Goal: Task Accomplishment & Management: Complete application form

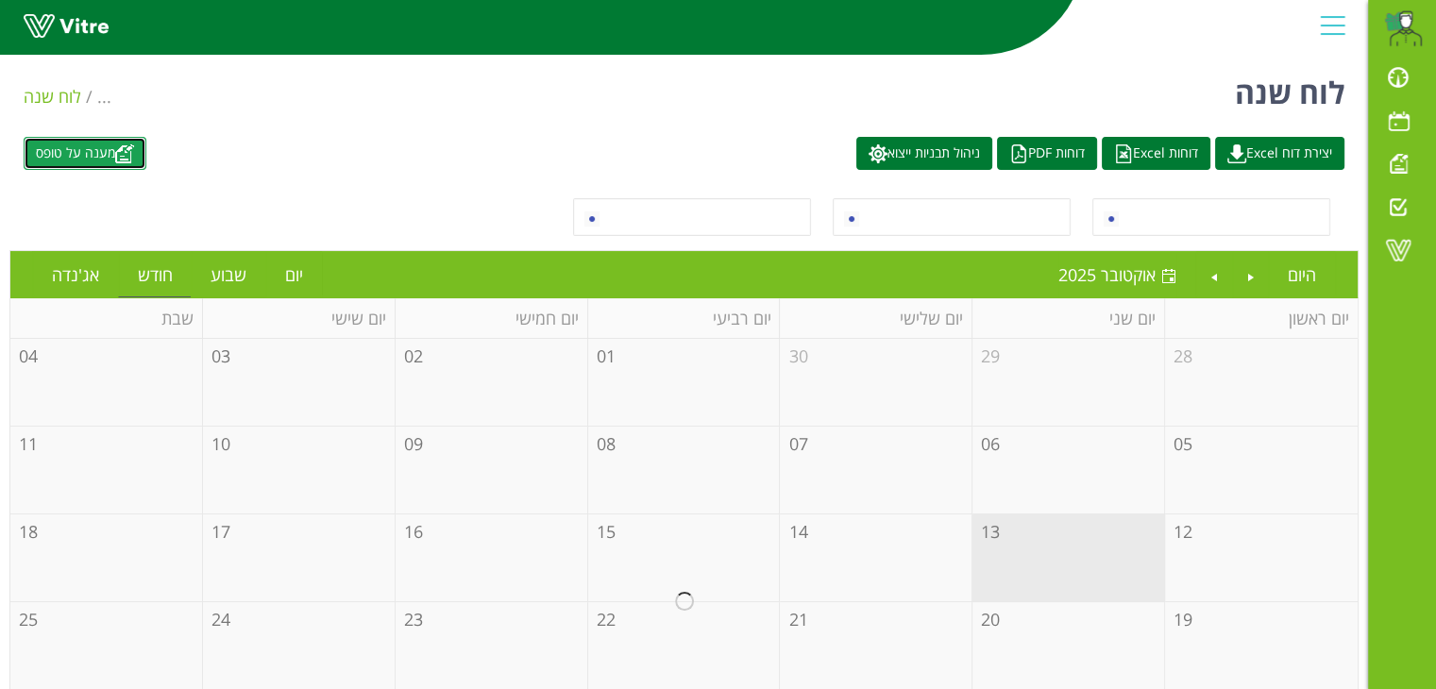
click at [122, 149] on link "מענה על טופס" at bounding box center [85, 153] width 123 height 33
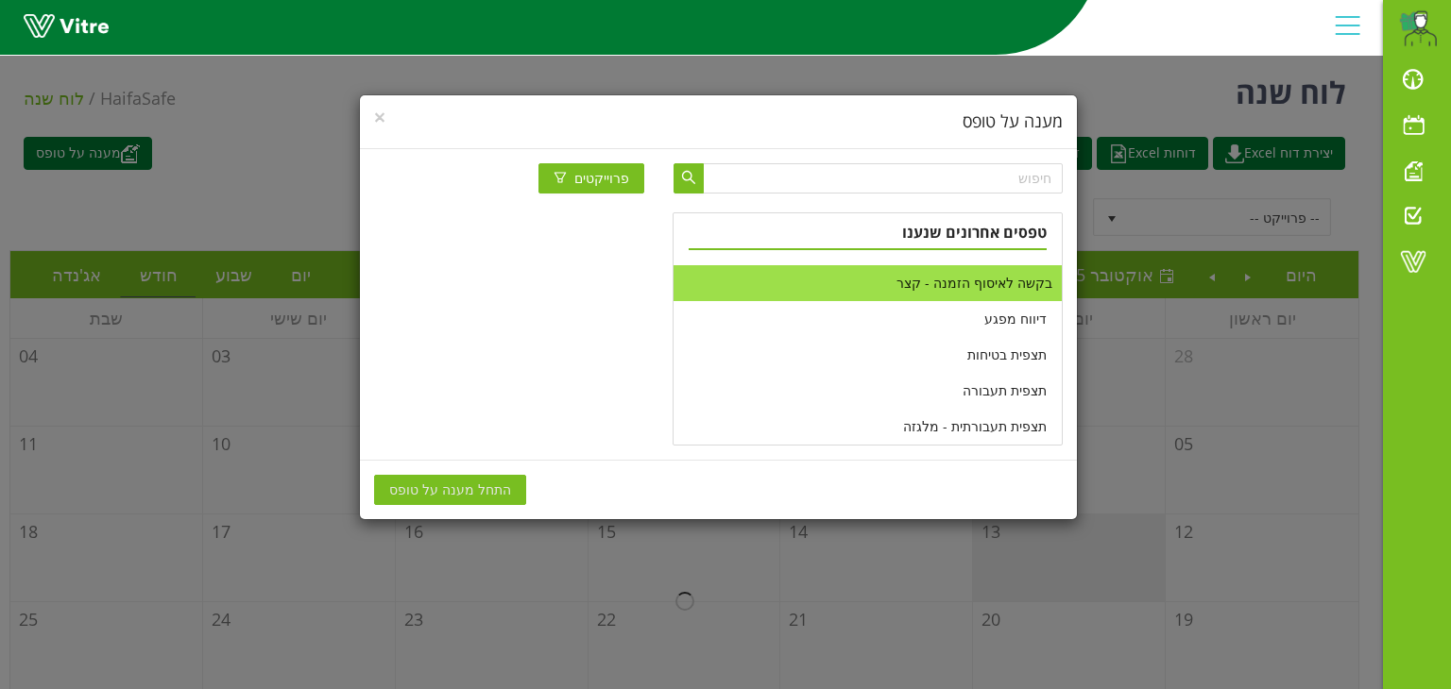
click at [981, 289] on li "בקשה לאיסוף הזמנה - קצר" at bounding box center [866, 283] width 387 height 36
click at [440, 488] on span "התחל מענה על טופס" at bounding box center [450, 490] width 122 height 21
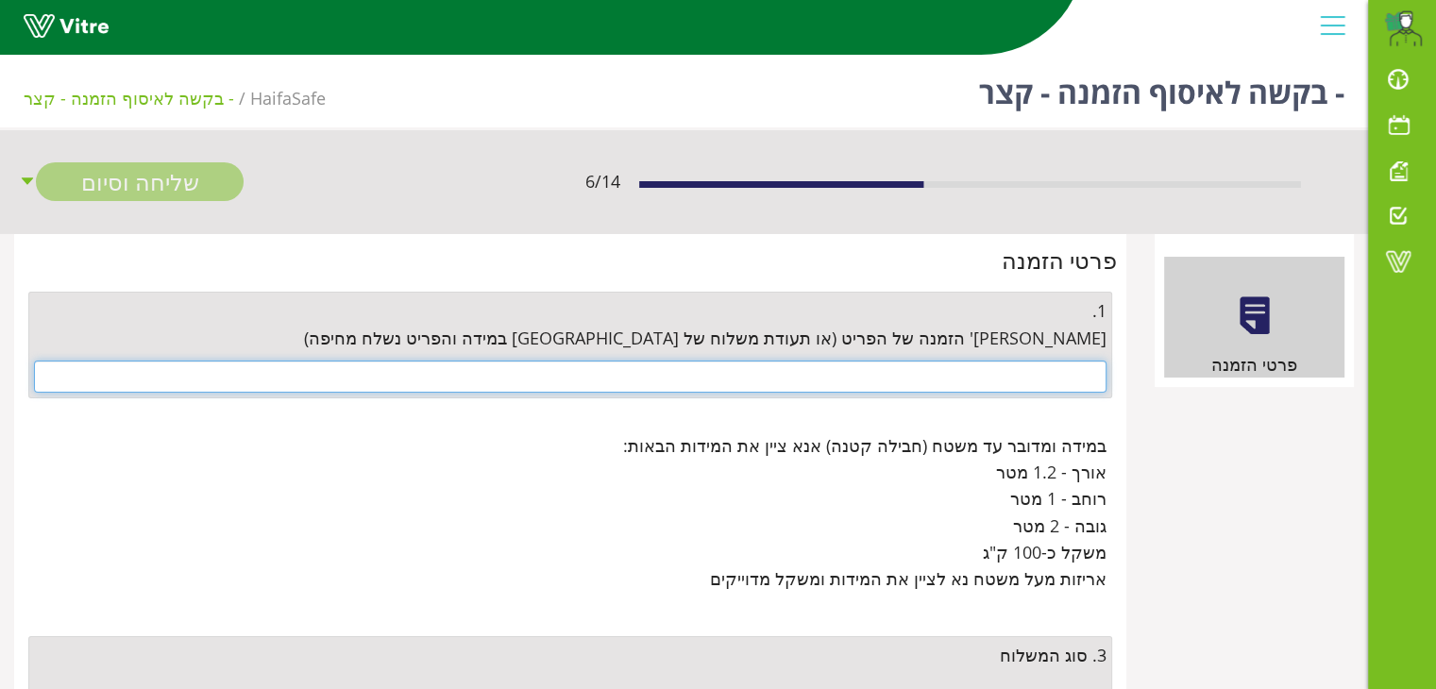
click at [937, 364] on input "text" at bounding box center [570, 377] width 1073 height 32
paste input "4500666950"
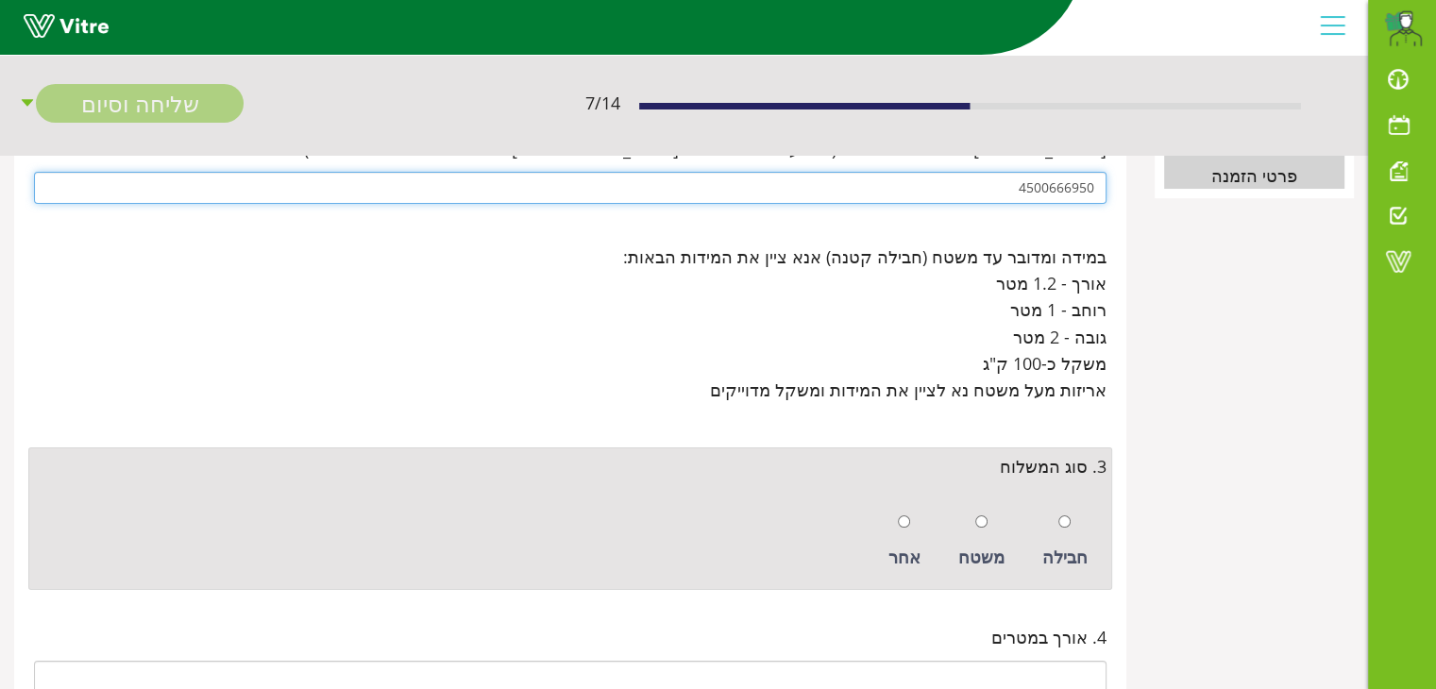
scroll to position [283, 0]
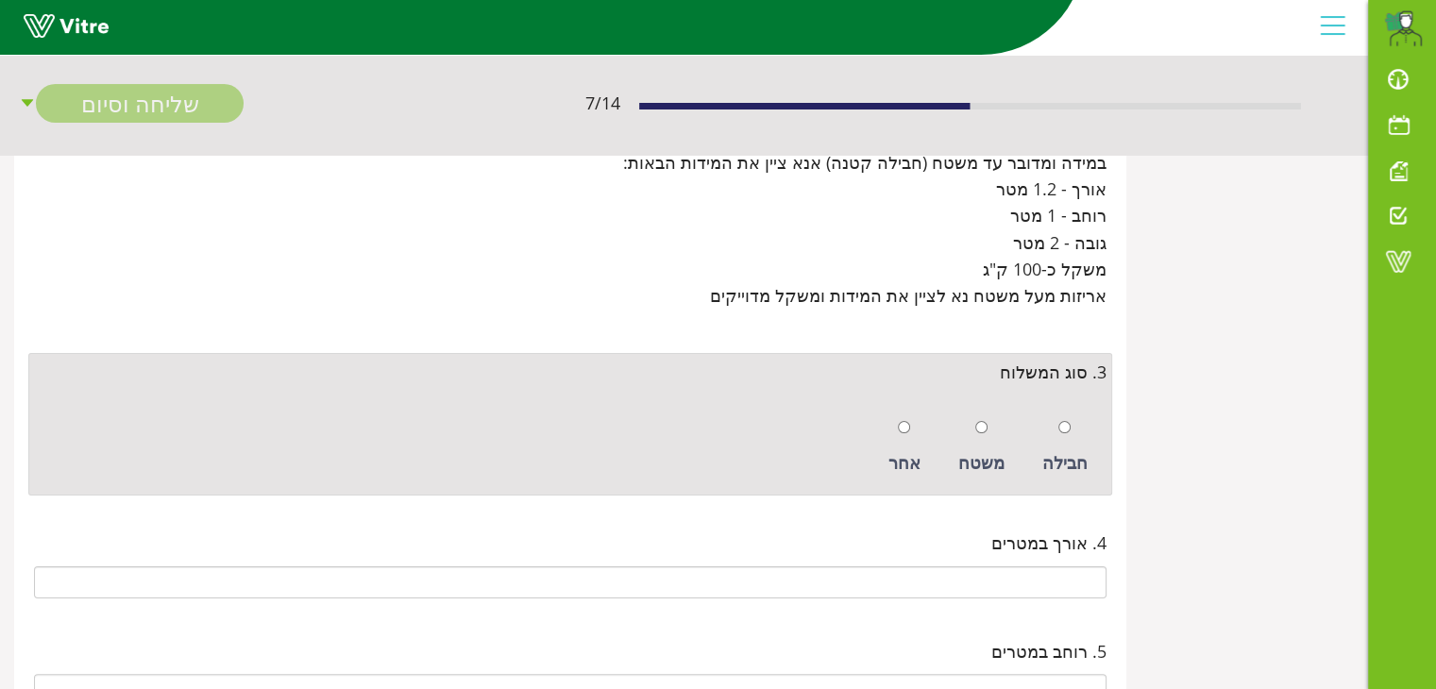
type input "4500666950"
click at [1064, 424] on input "radio" at bounding box center [1065, 427] width 12 height 12
radio input "true"
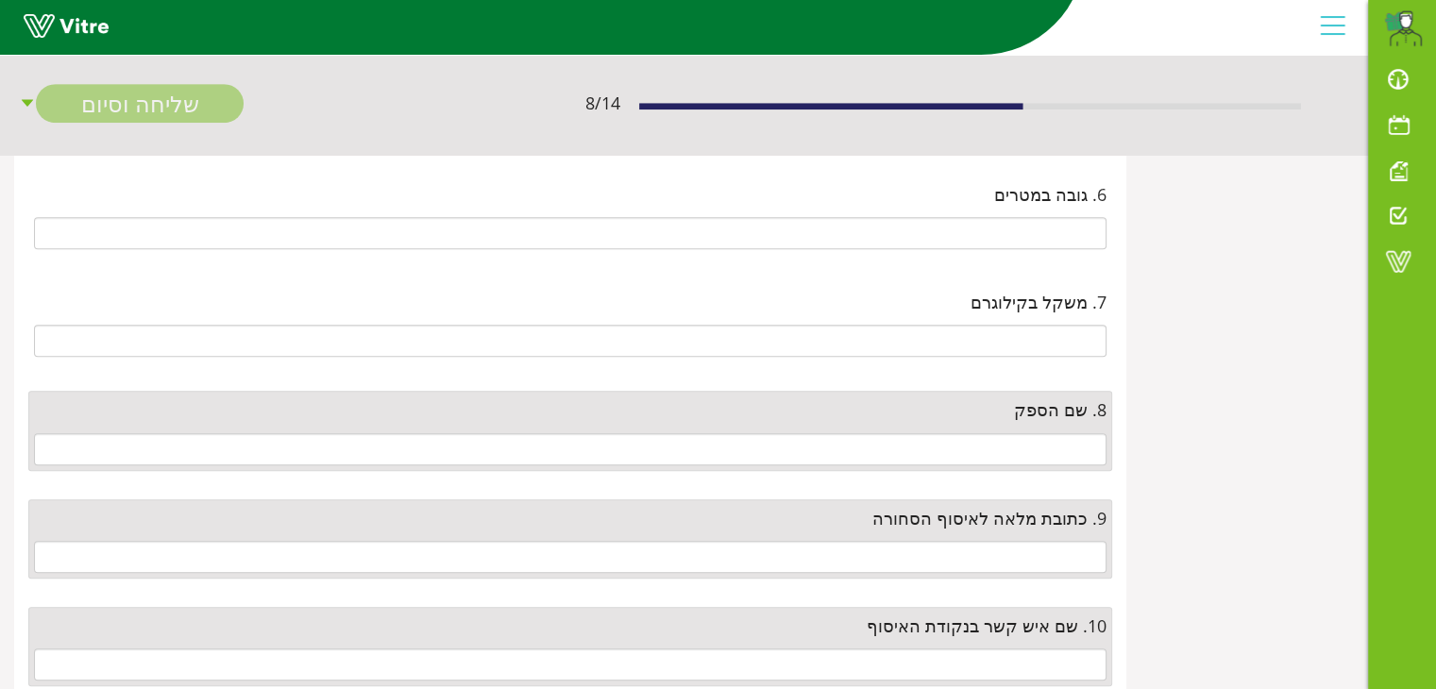
scroll to position [850, 0]
click at [1047, 447] on input "text" at bounding box center [570, 448] width 1073 height 32
type input "n"
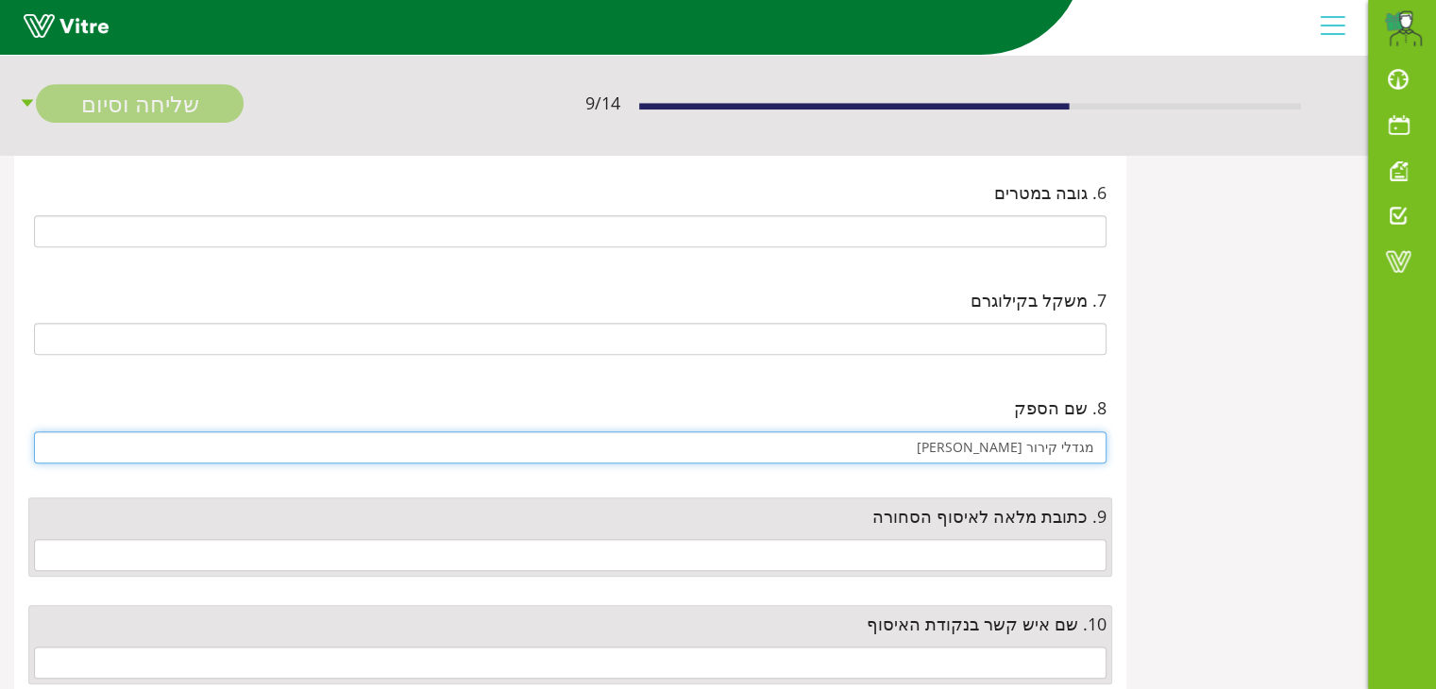
type input "מגדלי קירור [PERSON_NAME]"
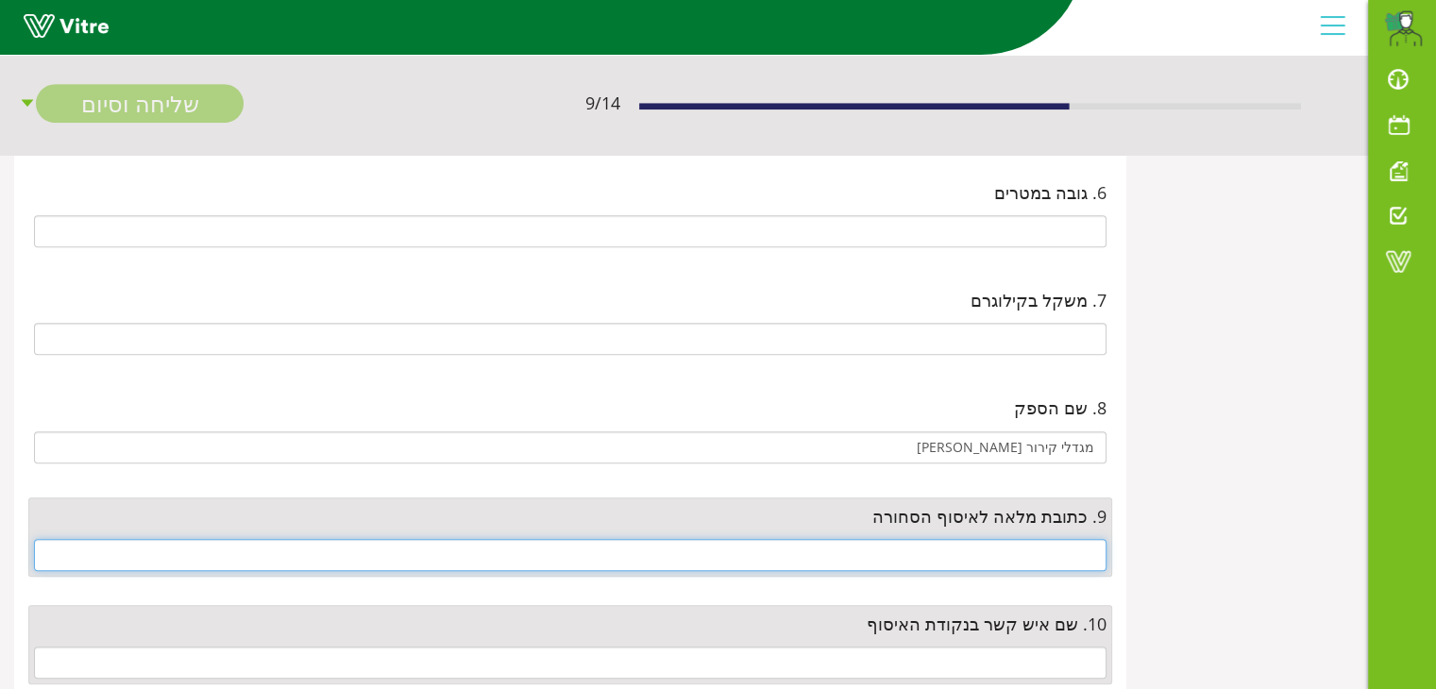
click at [1055, 555] on input "text" at bounding box center [570, 555] width 1073 height 32
paste input "חוצות היוצר 30 אזור תעשייה [PERSON_NAME][GEOGRAPHIC_DATA]"
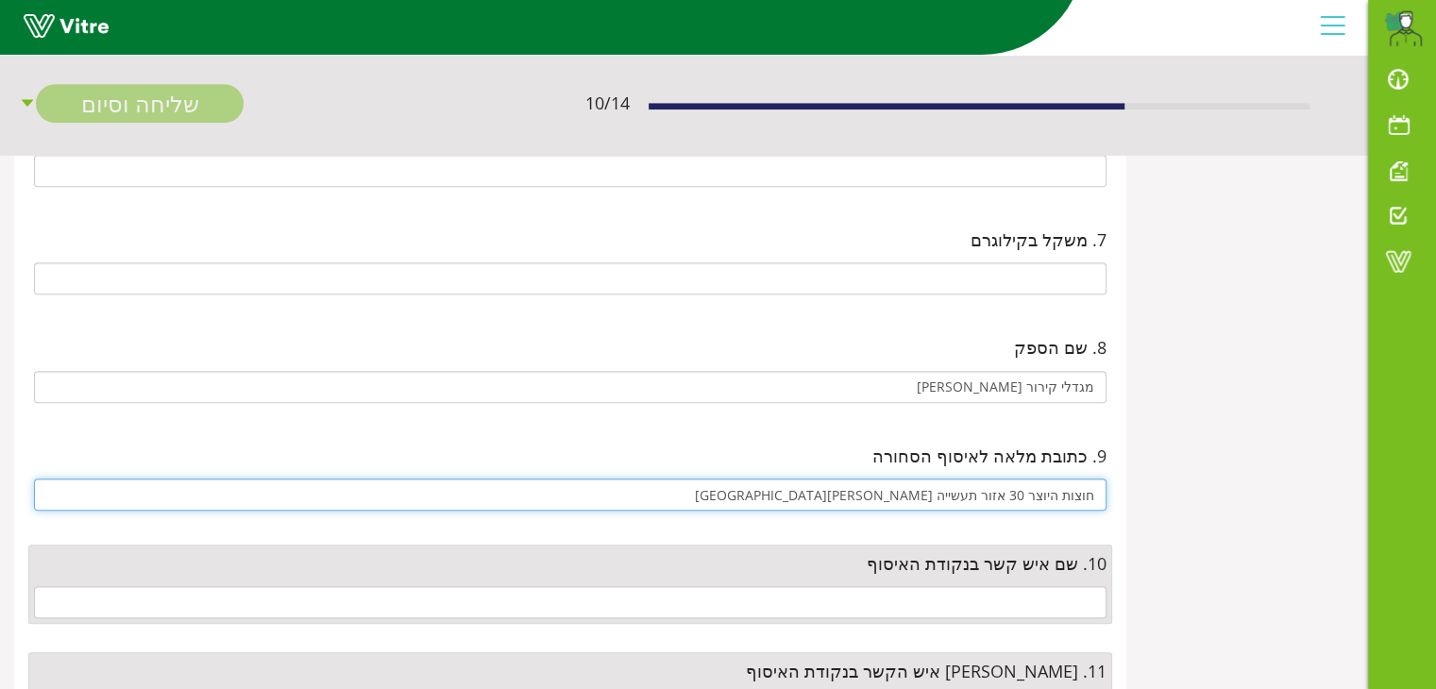
scroll to position [944, 0]
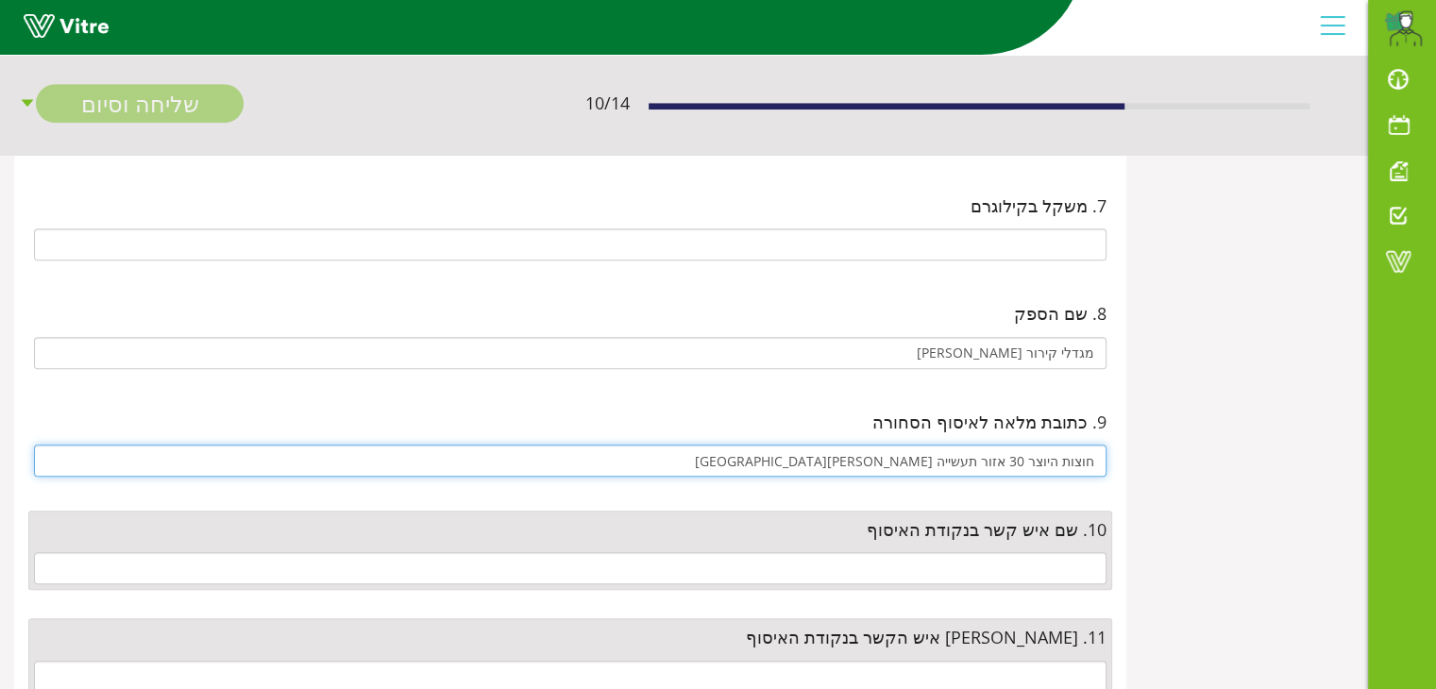
type input "חוצות היוצר 30 אזור תעשייה [PERSON_NAME][GEOGRAPHIC_DATA]"
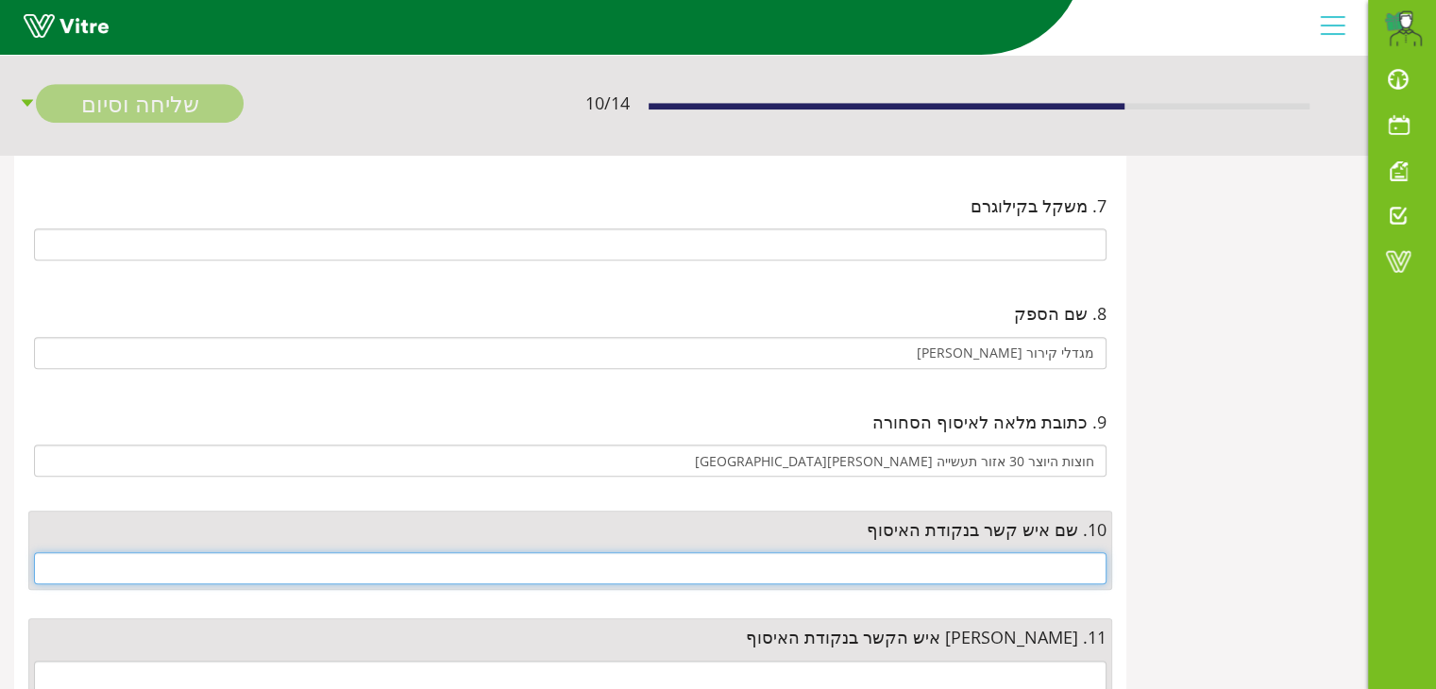
click at [1047, 559] on input "text" at bounding box center [570, 568] width 1073 height 32
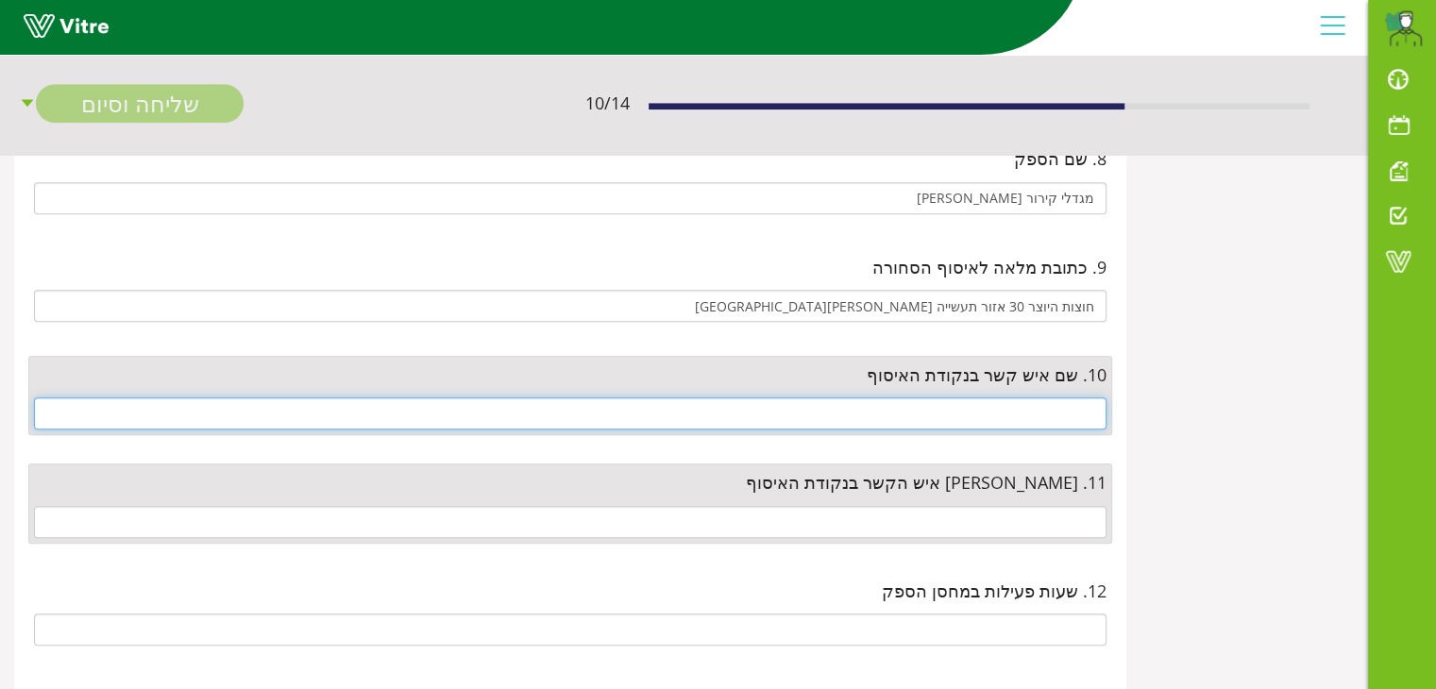
scroll to position [1133, 0]
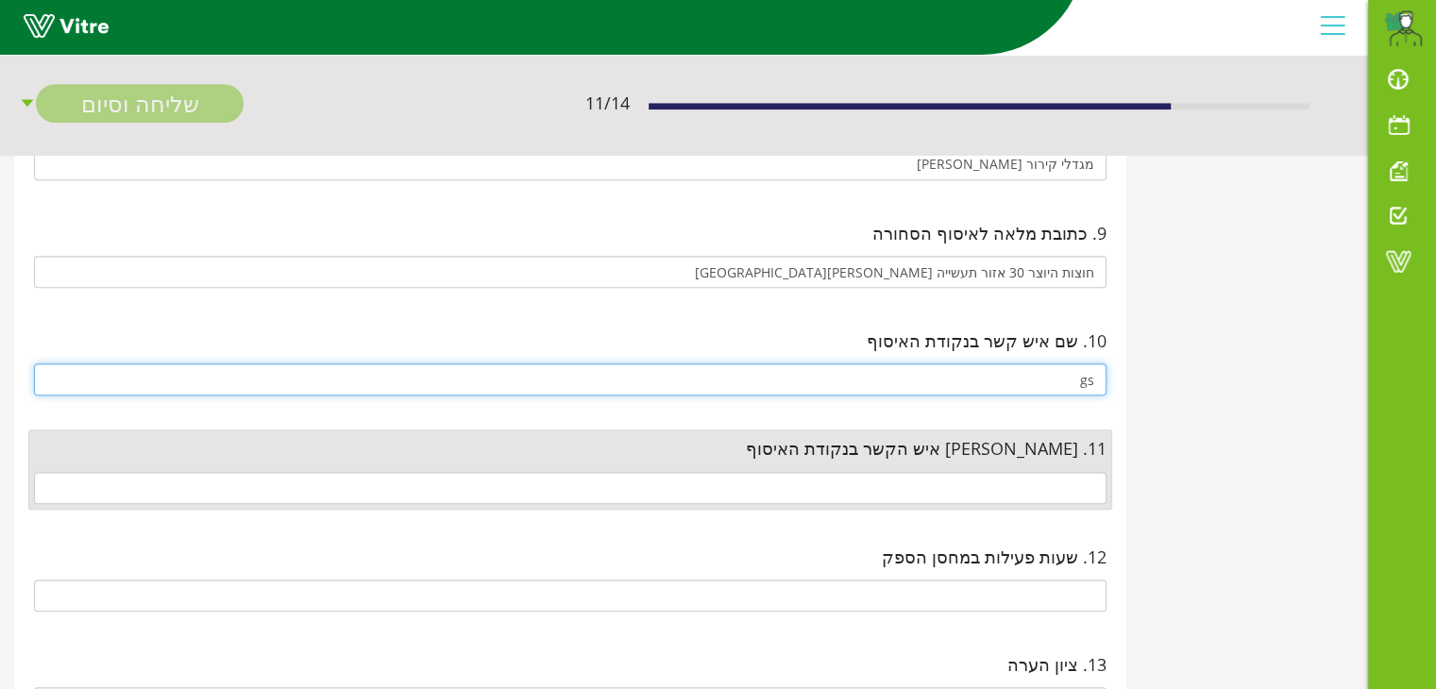
type input "g"
type input "[PERSON_NAME]"
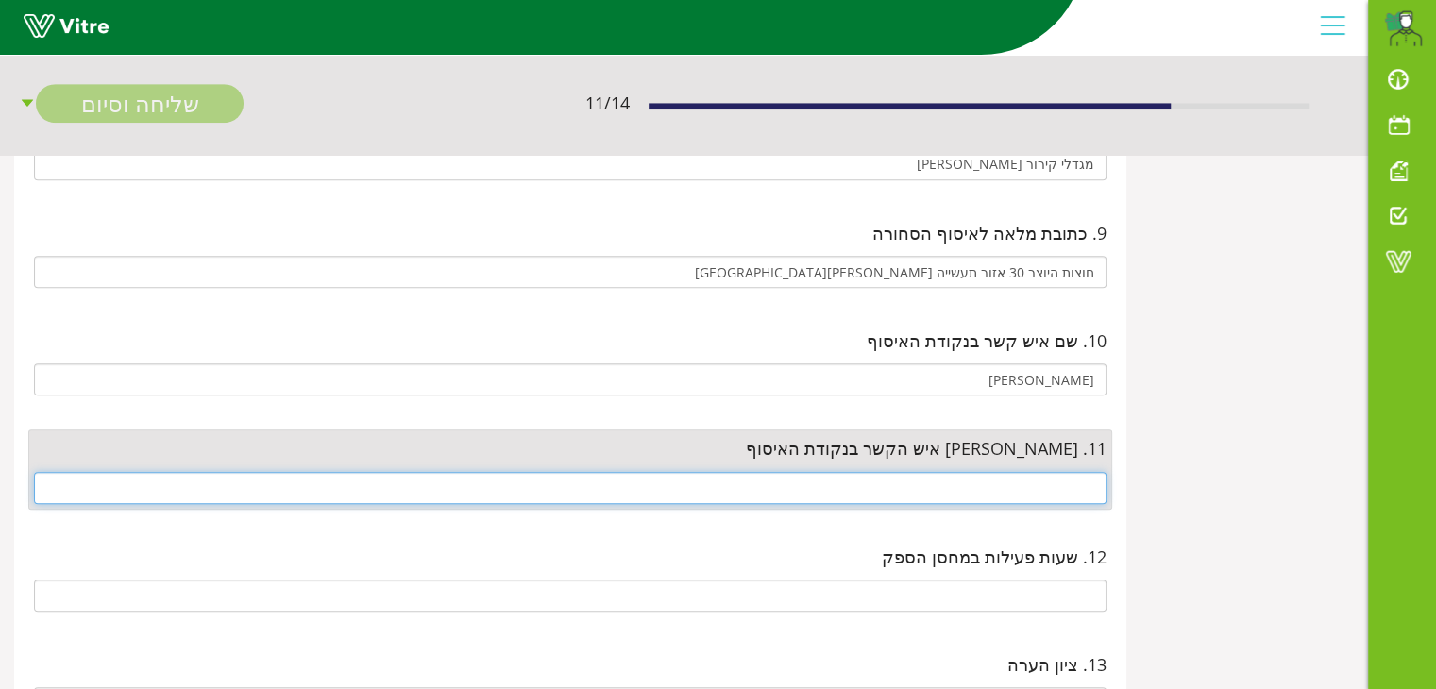
click at [985, 484] on input "text" at bounding box center [570, 488] width 1073 height 32
paste input "050-3877326"
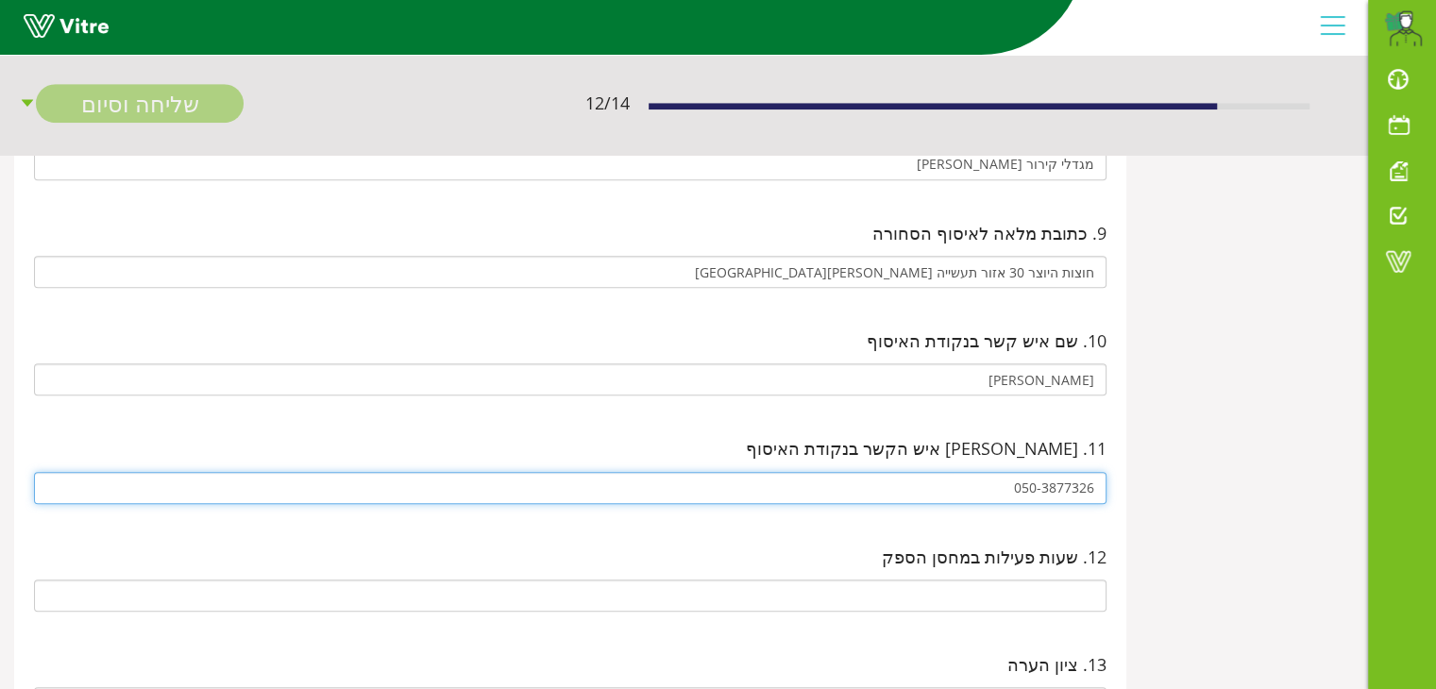
click at [1036, 482] on input "050-3877326" at bounding box center [570, 488] width 1073 height 32
type input "0503877326"
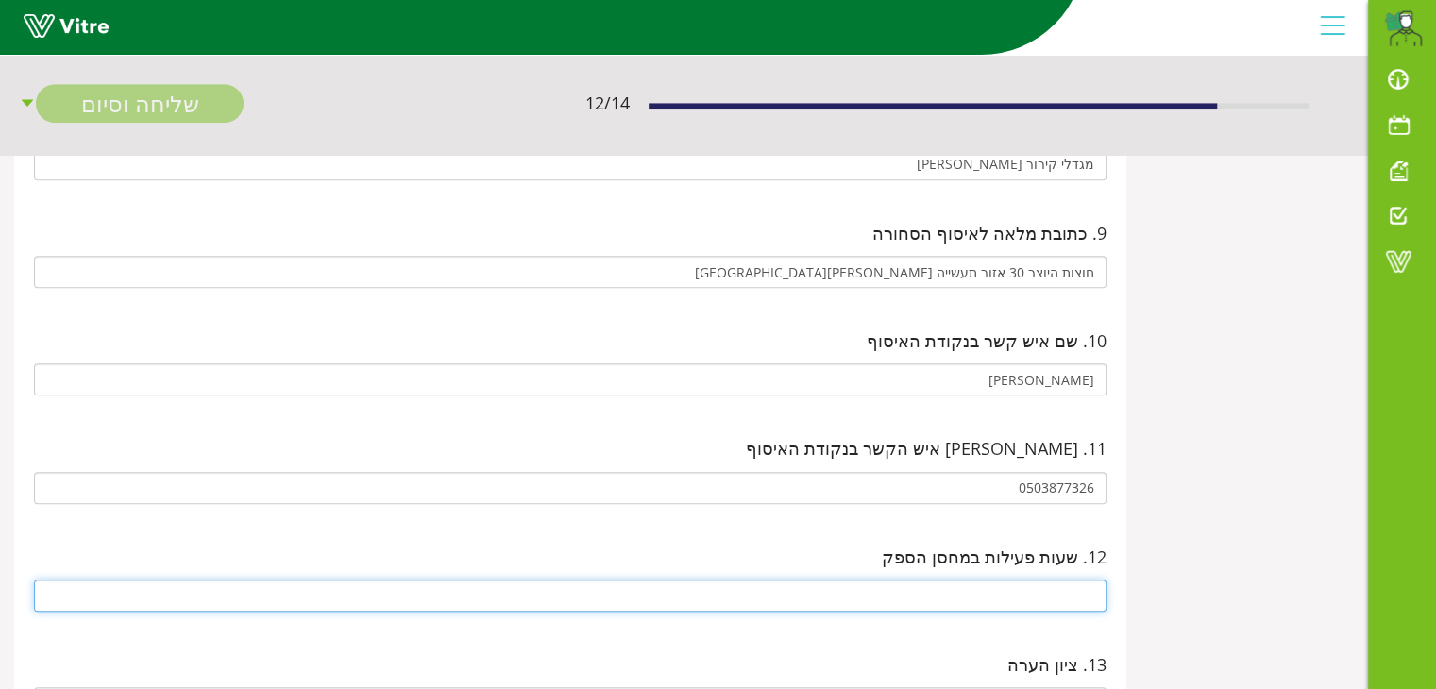
click at [1086, 583] on input "text" at bounding box center [570, 596] width 1073 height 32
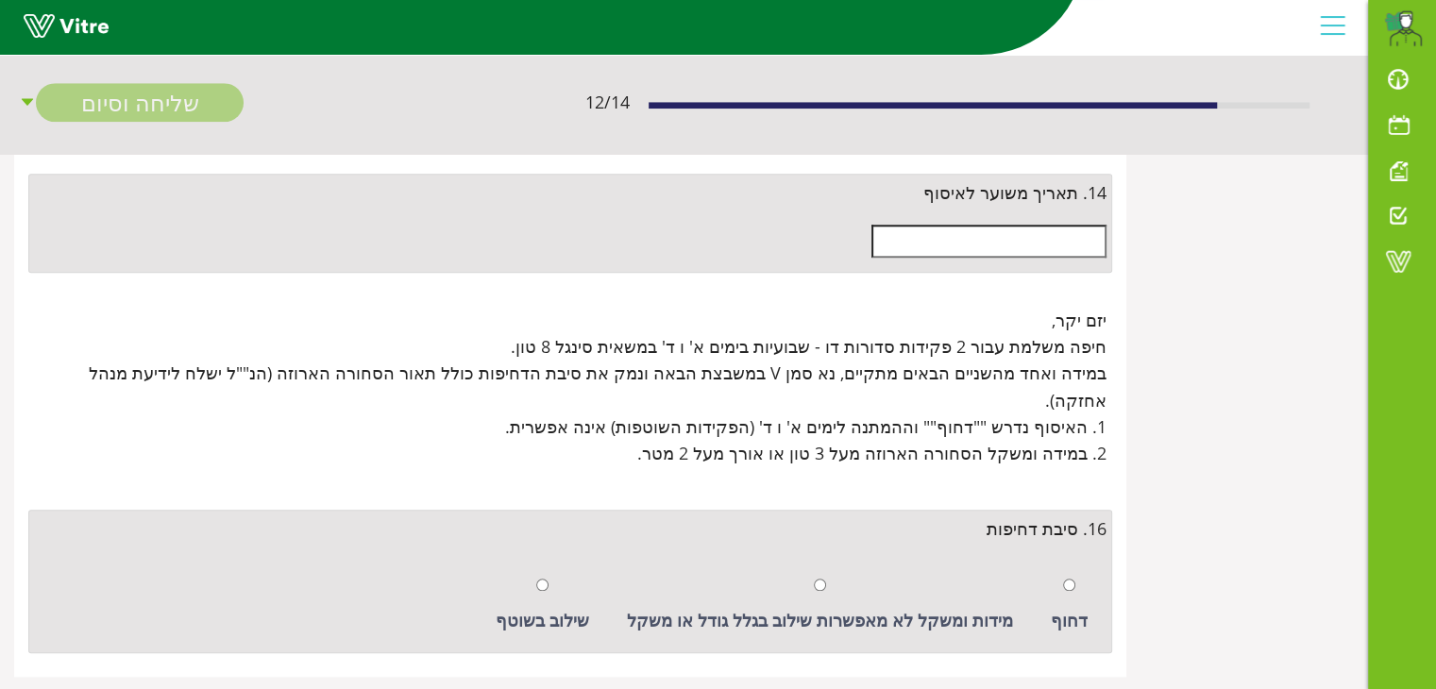
scroll to position [1715, 0]
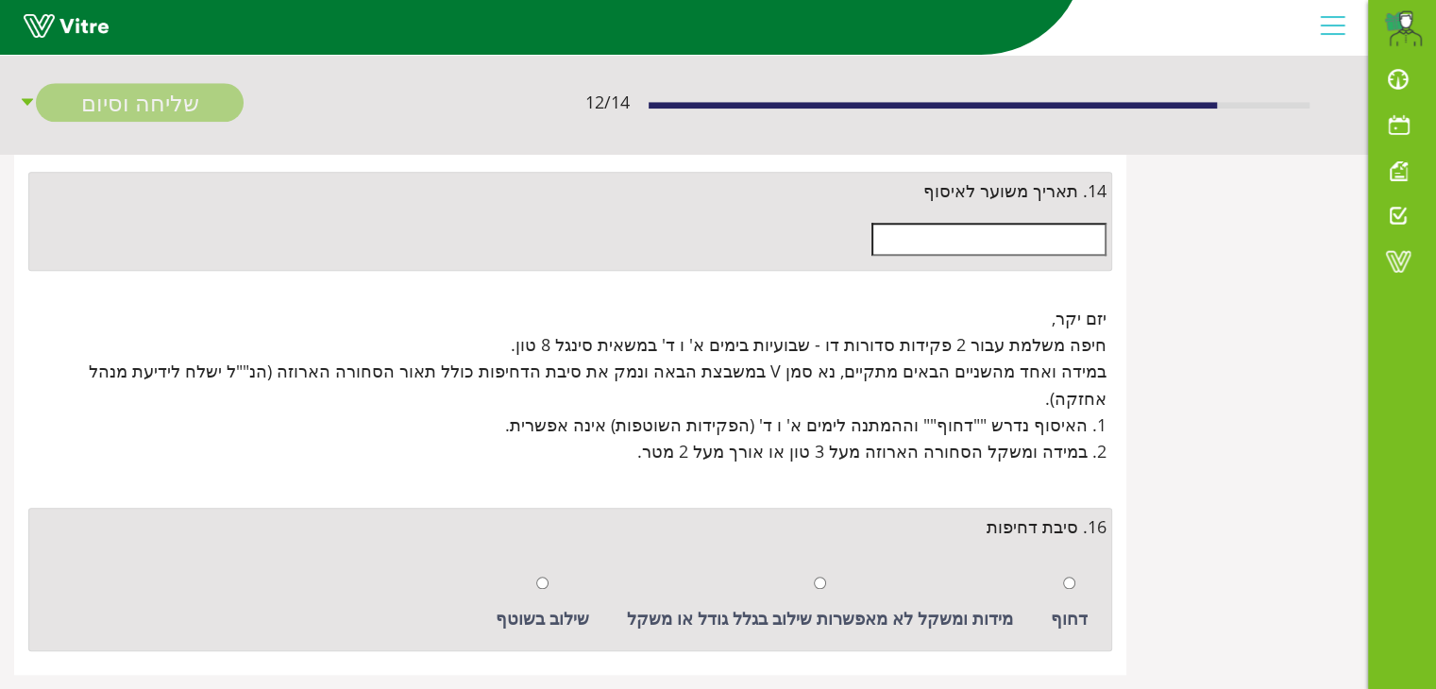
type input "07:00-16:00"
click at [549, 577] on input "radio" at bounding box center [542, 583] width 12 height 12
radio input "true"
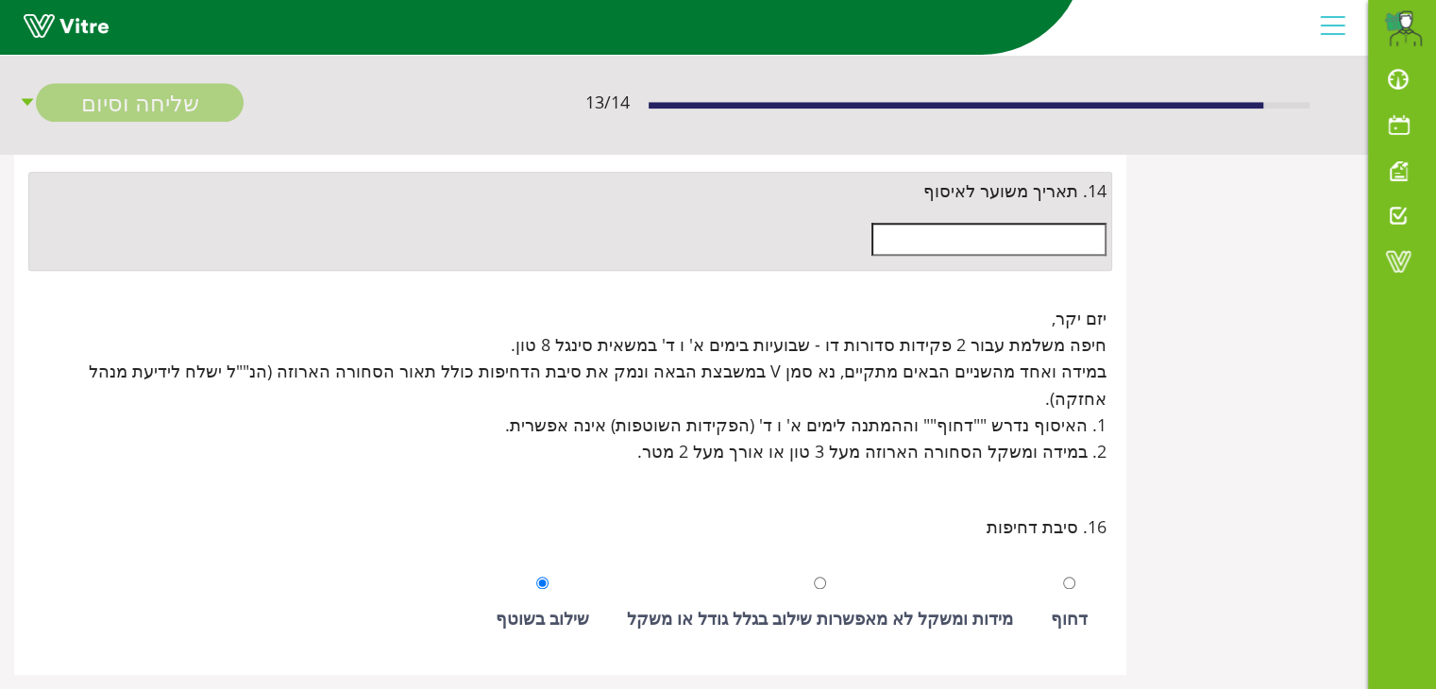
click at [1016, 235] on input "text" at bounding box center [989, 239] width 235 height 32
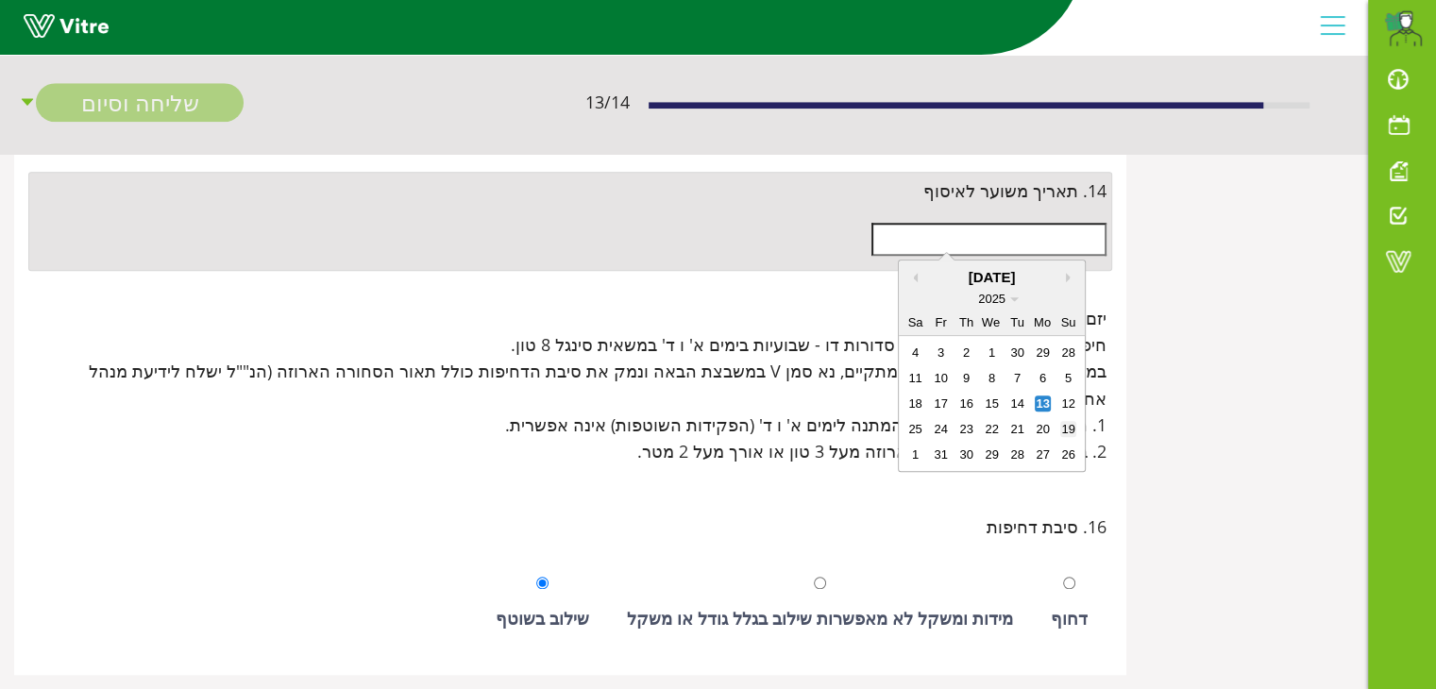
click at [1067, 432] on div "19" at bounding box center [1069, 429] width 16 height 16
type input "[DATE]"
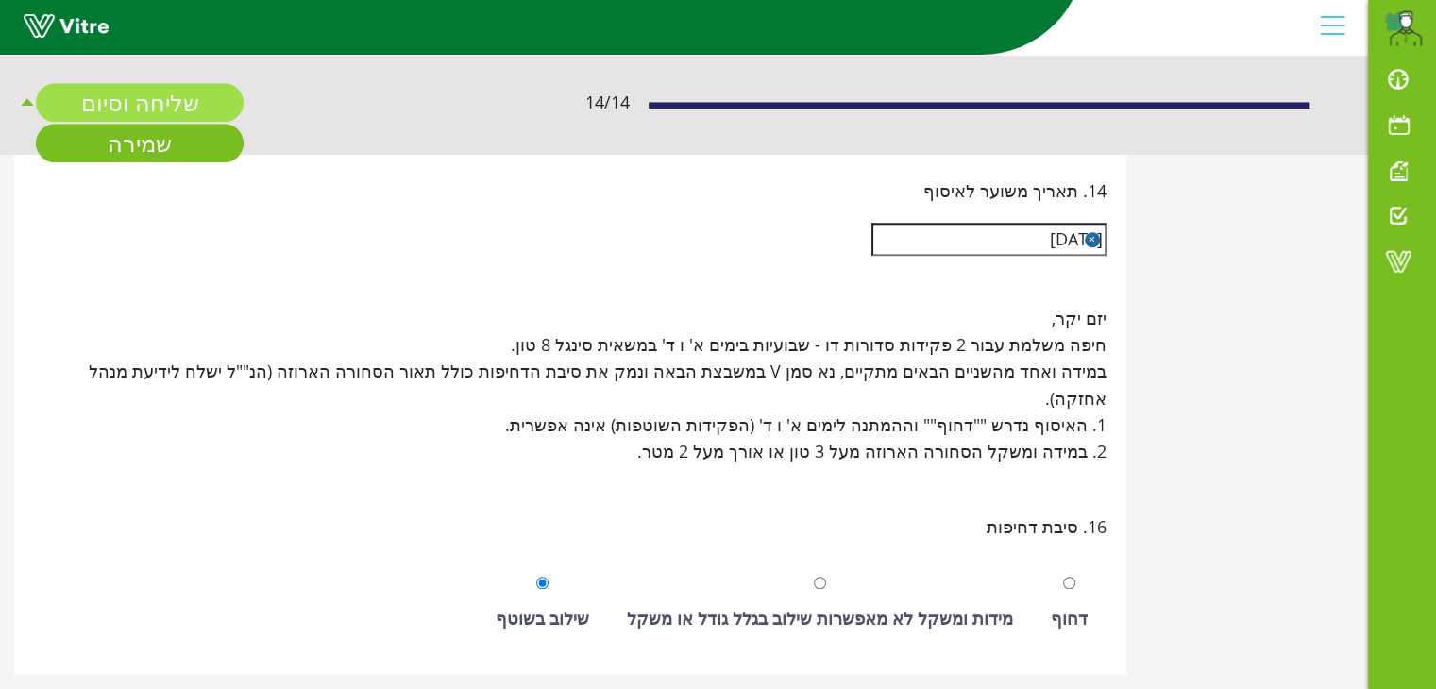
click at [176, 111] on link "שליחה וסיום" at bounding box center [140, 103] width 208 height 39
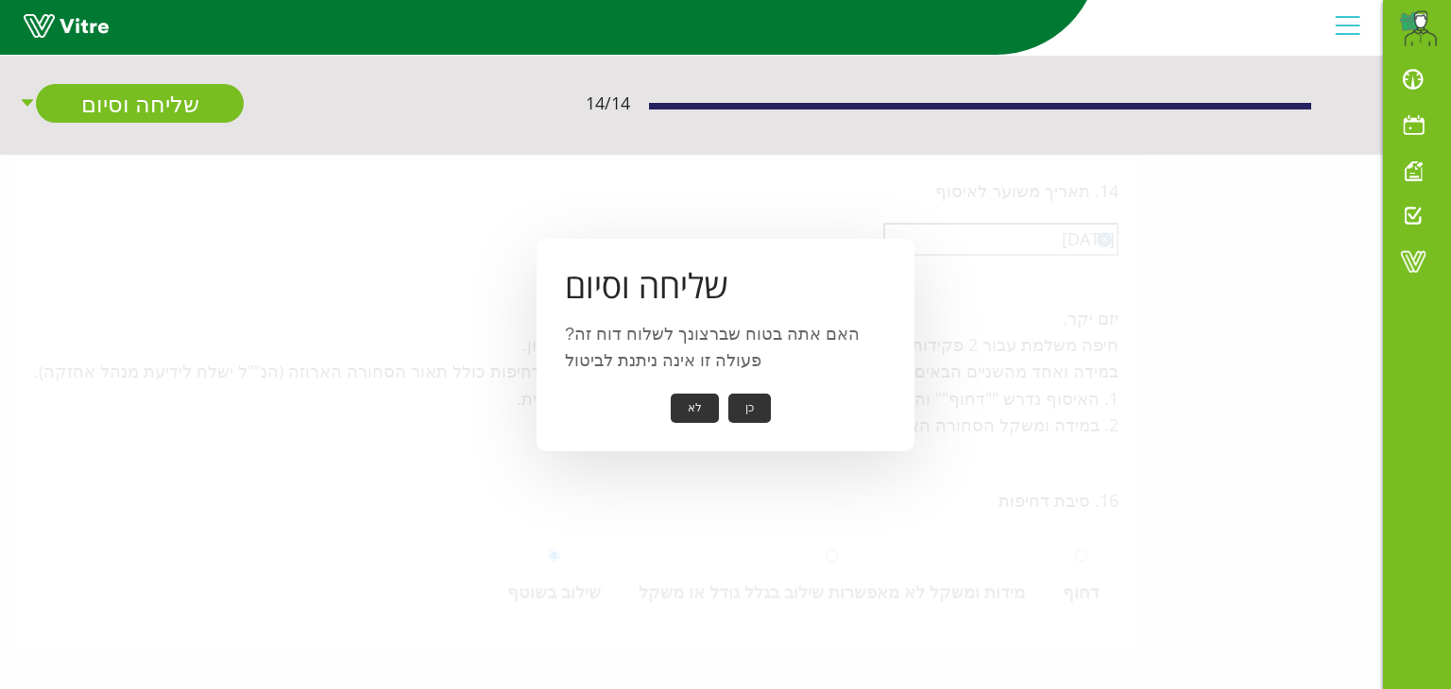
click at [744, 406] on button "כן" at bounding box center [749, 408] width 42 height 29
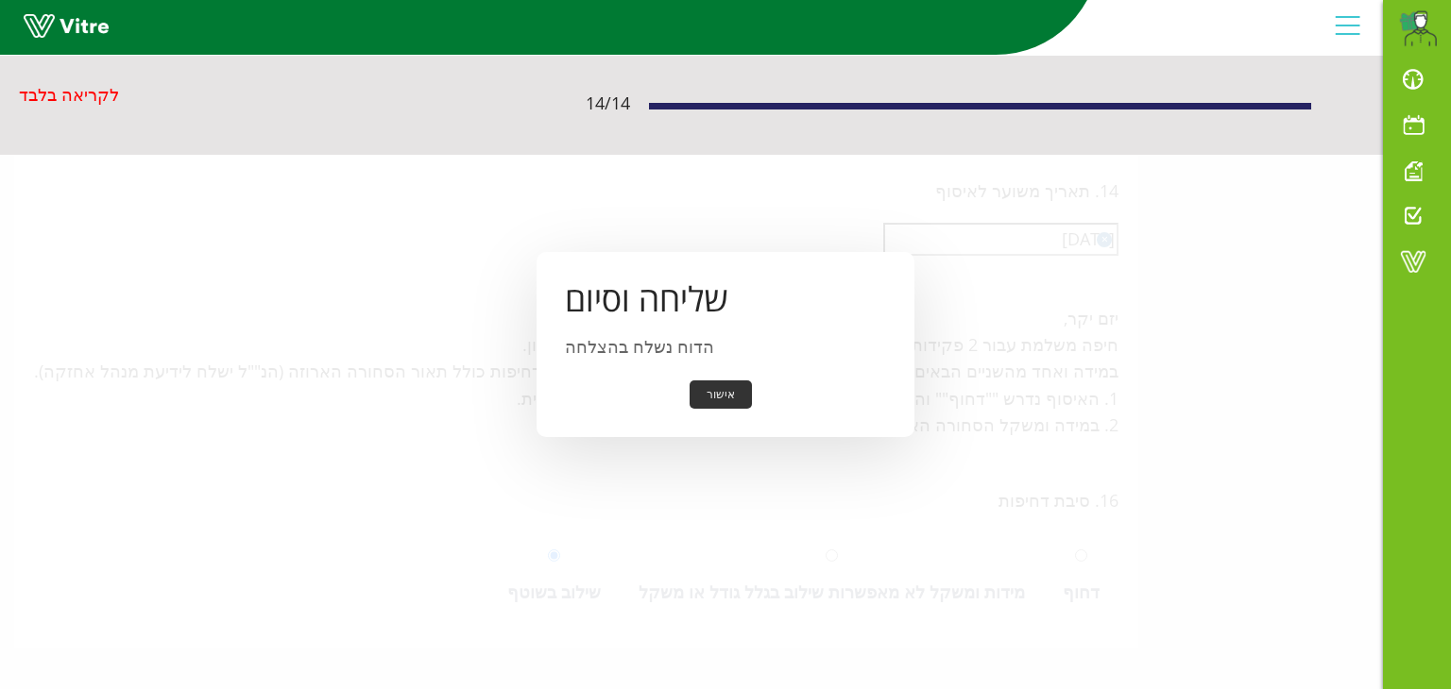
click at [740, 391] on button "אישור" at bounding box center [720, 395] width 62 height 29
